Goal: Task Accomplishment & Management: Use online tool/utility

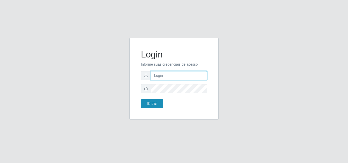
type input "[EMAIL_ADDRESS][DOMAIN_NAME]"
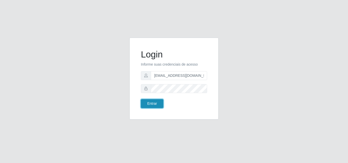
click at [145, 102] on button "Entrar" at bounding box center [152, 103] width 22 height 9
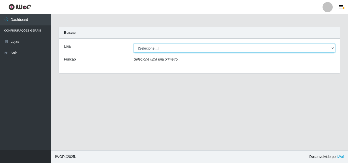
click at [331, 47] on select "[Selecione...] Rede Potiguar 1 - Macaíba" at bounding box center [234, 48] width 201 height 9
select select "100"
click at [134, 44] on select "[Selecione...] Rede Potiguar 1 - Macaíba" at bounding box center [234, 48] width 201 height 9
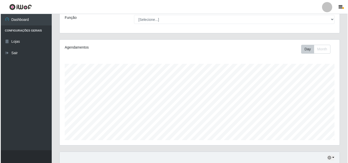
scroll to position [102, 0]
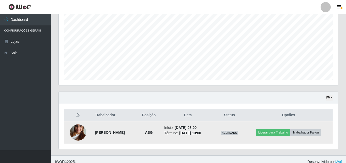
click at [79, 134] on img at bounding box center [78, 132] width 16 height 29
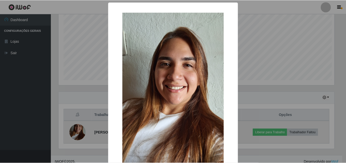
scroll to position [106, 277]
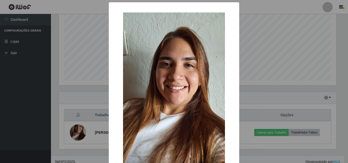
click at [264, 19] on div "× OK Cancel" at bounding box center [174, 81] width 348 height 163
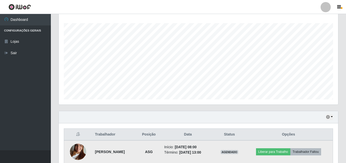
scroll to position [107, 0]
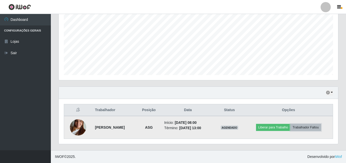
click at [307, 128] on button "Trabalhador Faltou" at bounding box center [306, 127] width 31 height 7
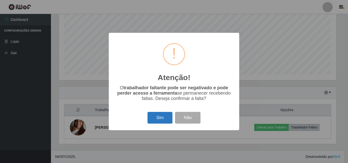
click at [161, 120] on button "Sim" at bounding box center [159, 118] width 25 height 12
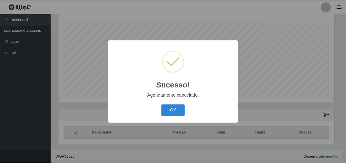
scroll to position [84, 0]
click at [176, 107] on button "OK" at bounding box center [174, 111] width 24 height 12
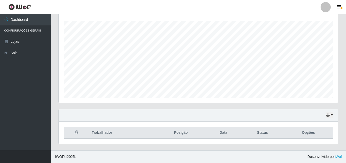
scroll to position [59, 0]
